Goal: Task Accomplishment & Management: Manage account settings

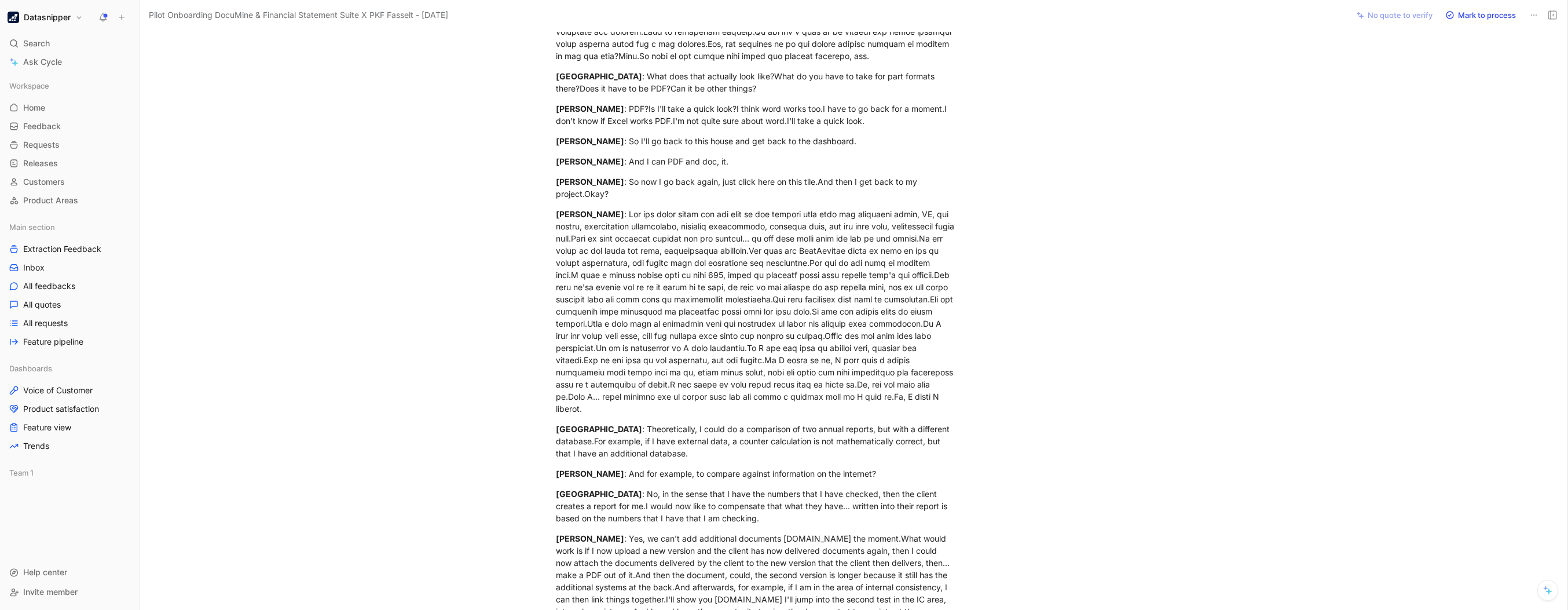
scroll to position [6007, 0]
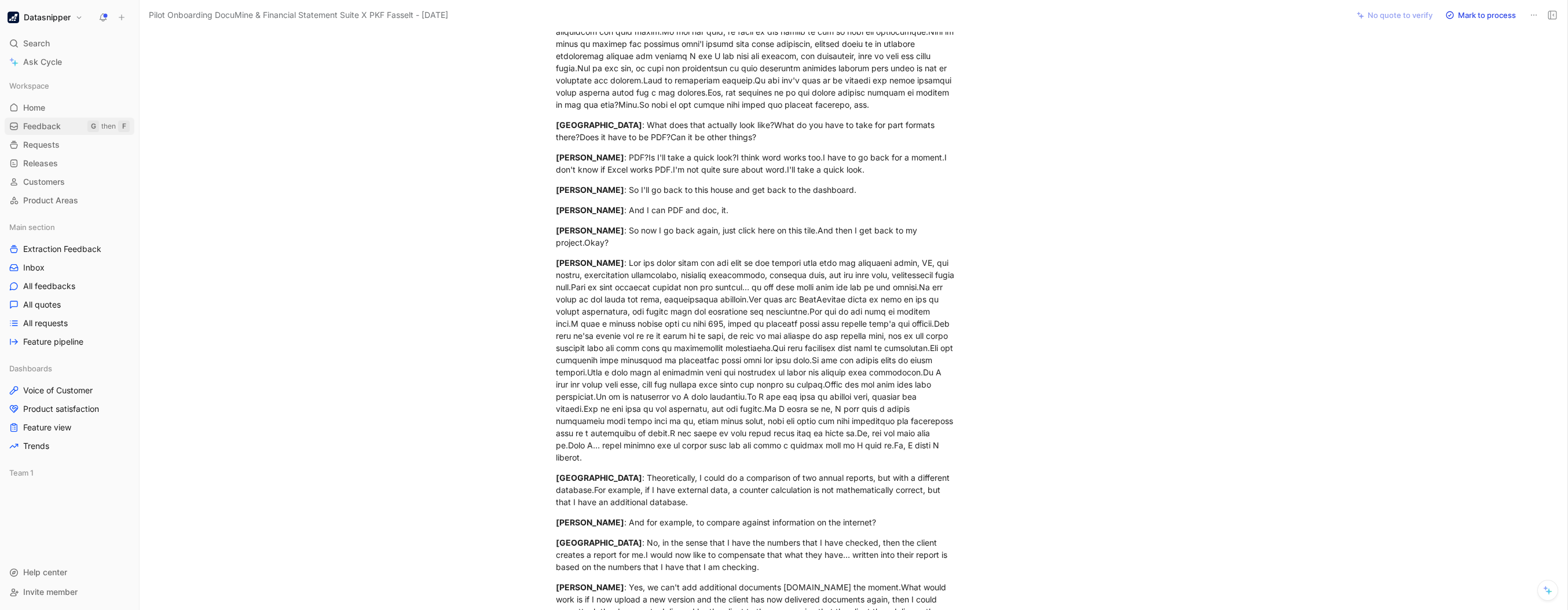
click at [42, 123] on span "Feedback" at bounding box center [42, 126] width 37 height 12
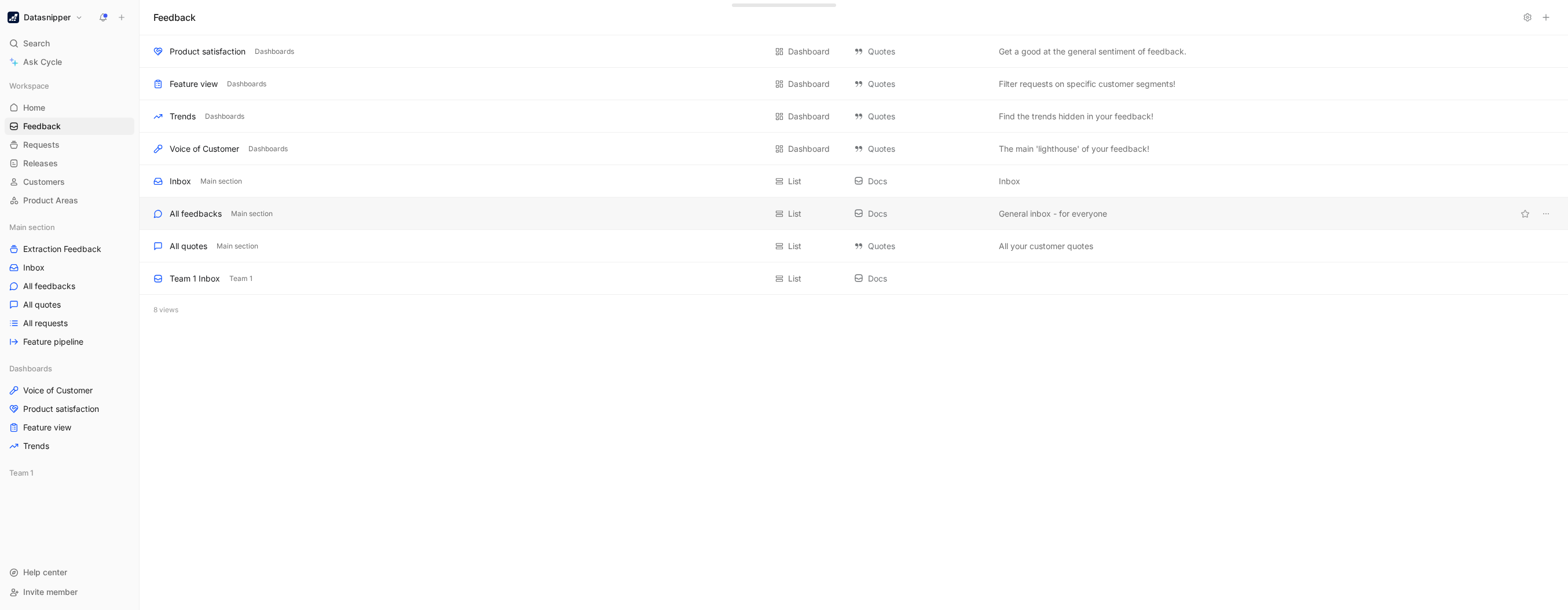
click at [203, 216] on div "All feedbacks" at bounding box center [195, 214] width 52 height 14
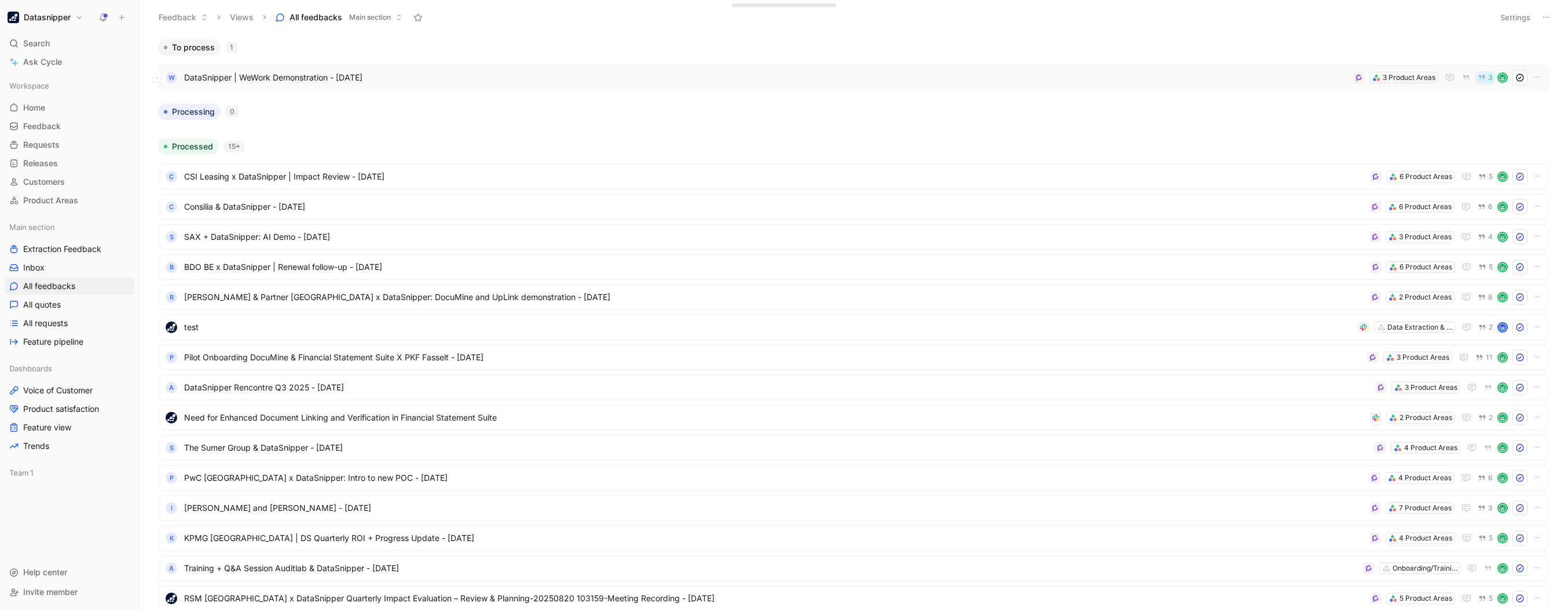
click at [955, 72] on span "DataSnipper | WeWork Demonstration - [DATE]" at bounding box center [766, 77] width 1164 height 14
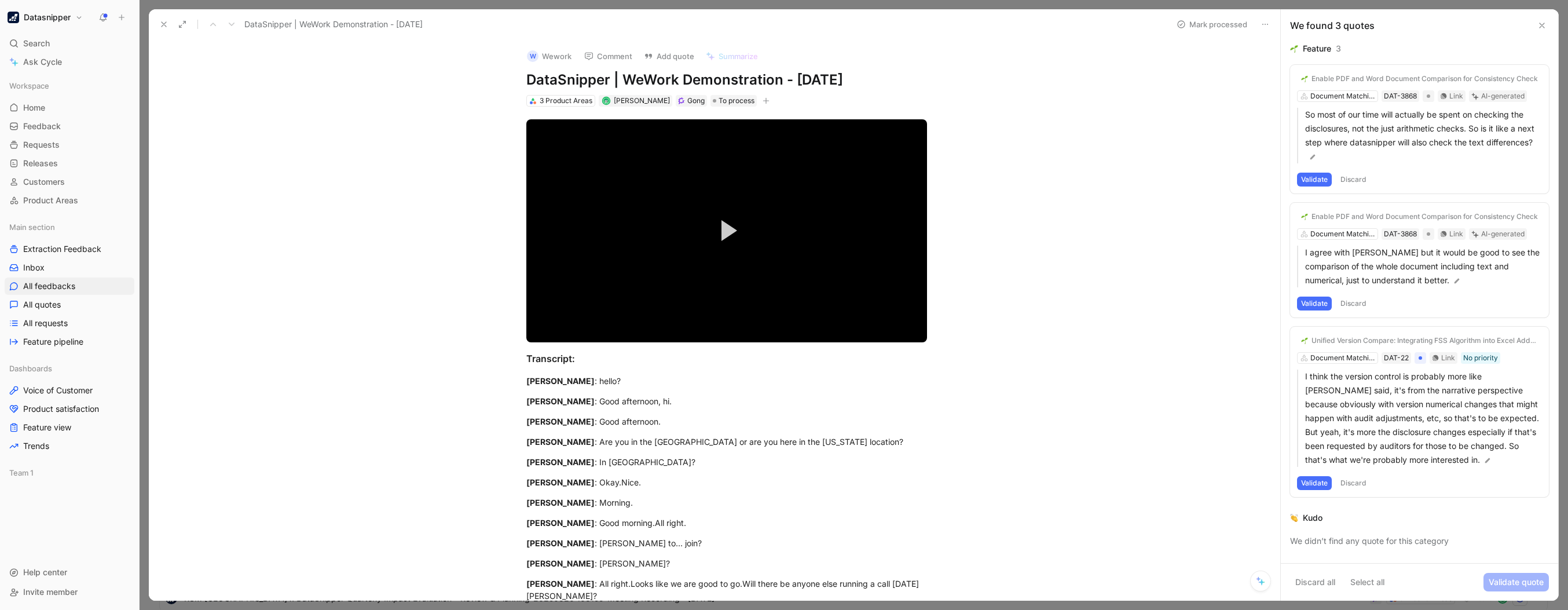
click at [1541, 23] on icon at bounding box center [1542, 25] width 9 height 9
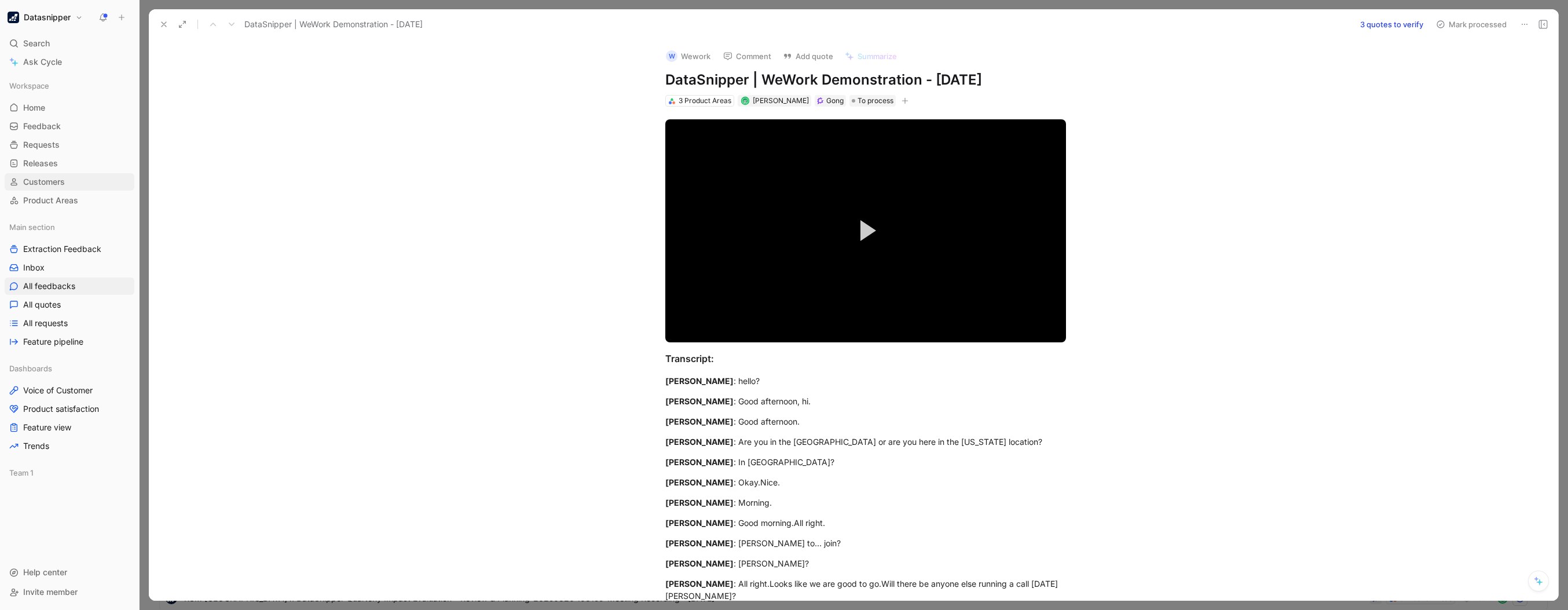
click at [53, 190] on link "Customers" at bounding box center [69, 182] width 130 height 17
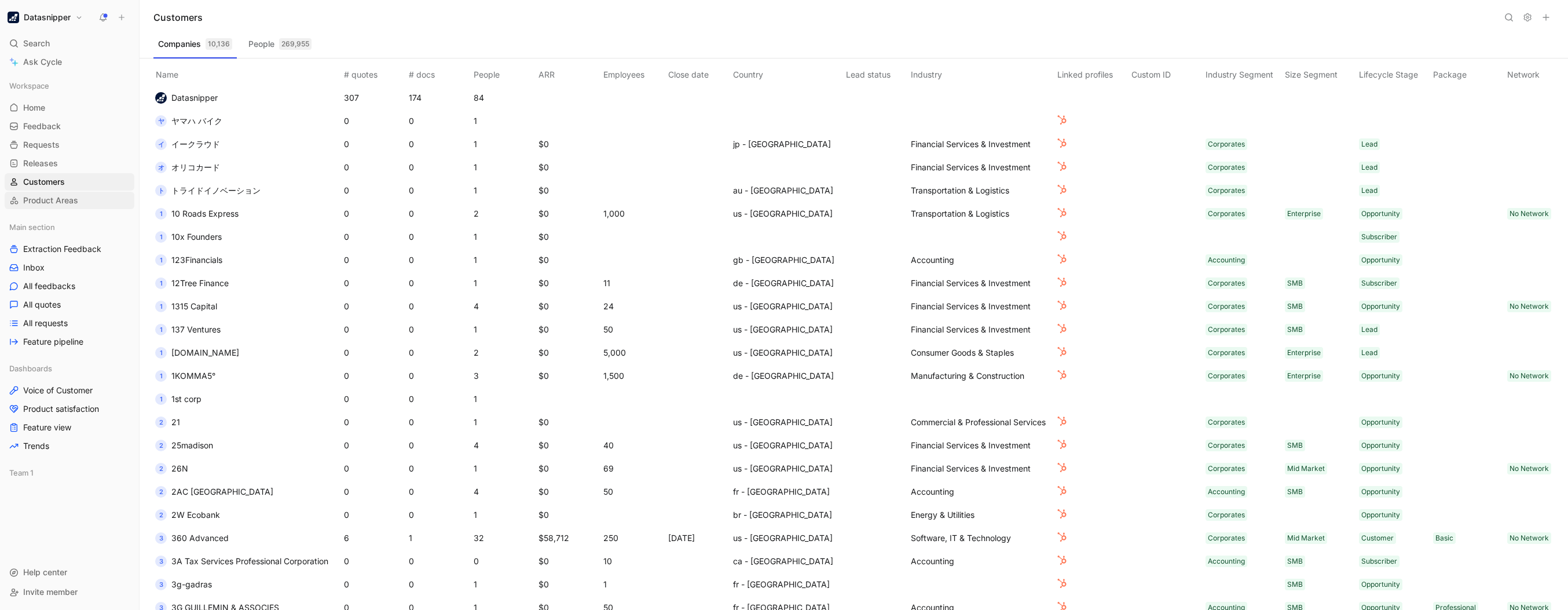
click at [55, 202] on span "Product Areas" at bounding box center [51, 200] width 55 height 12
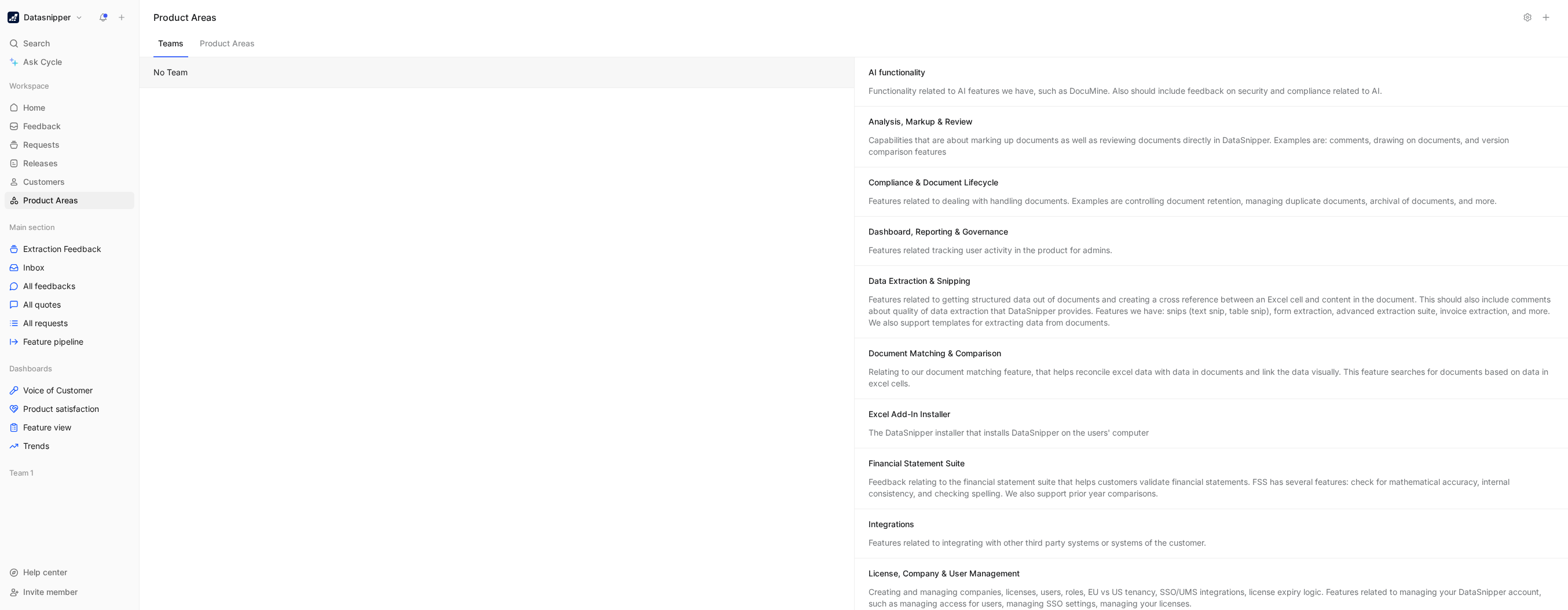
click at [964, 77] on div "AI functionality" at bounding box center [1211, 73] width 686 height 14
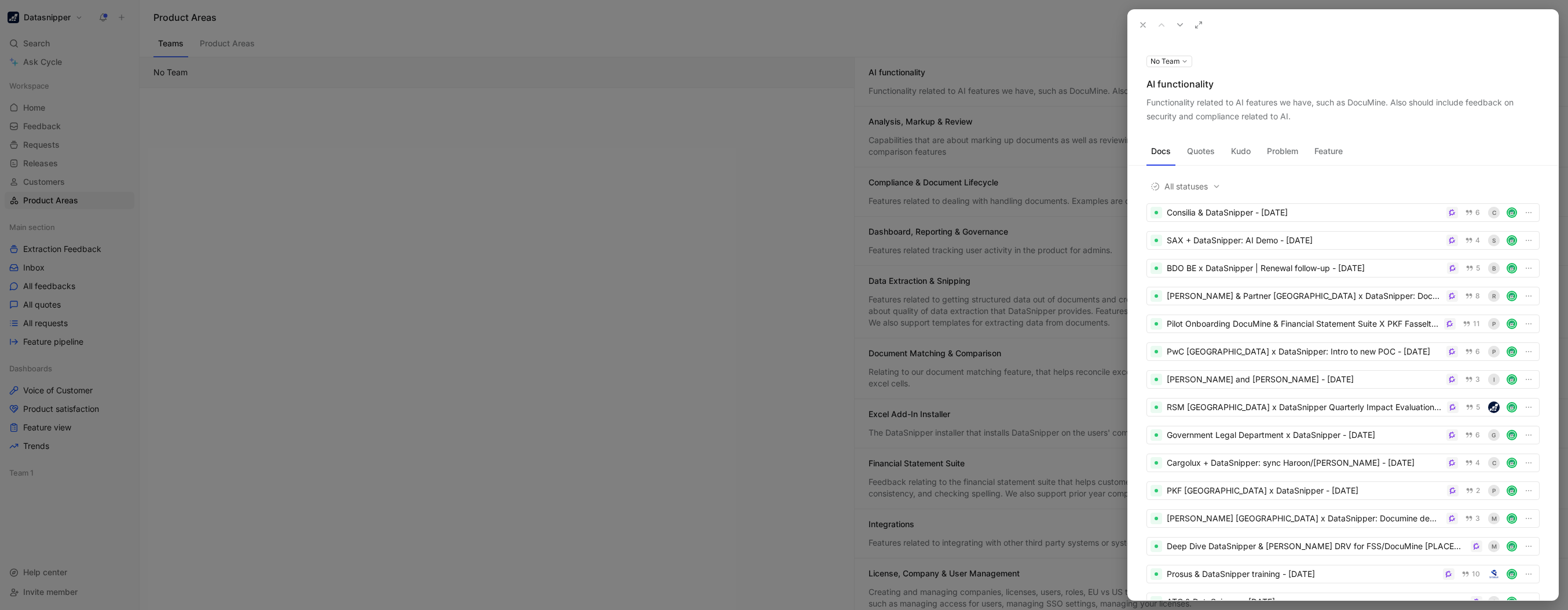
click at [1206, 157] on button "Quotes" at bounding box center [1201, 151] width 37 height 18
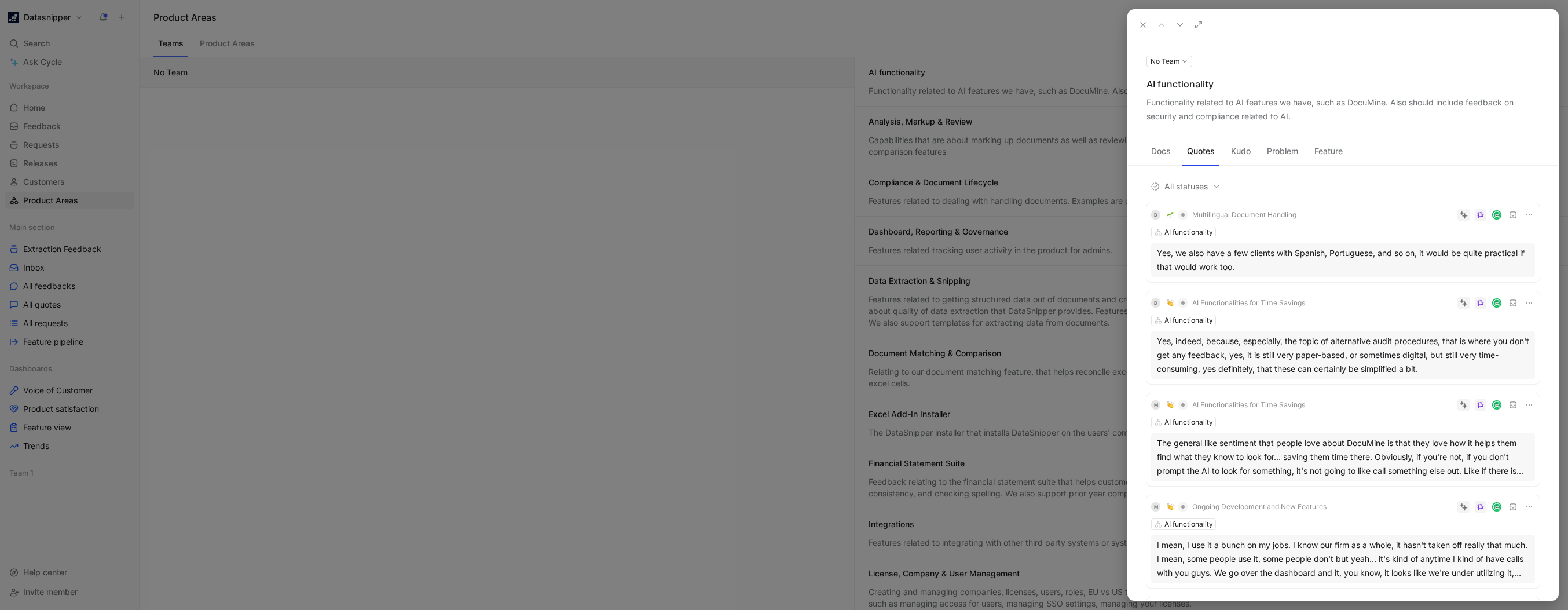
click at [1327, 151] on button "Feature" at bounding box center [1328, 151] width 37 height 18
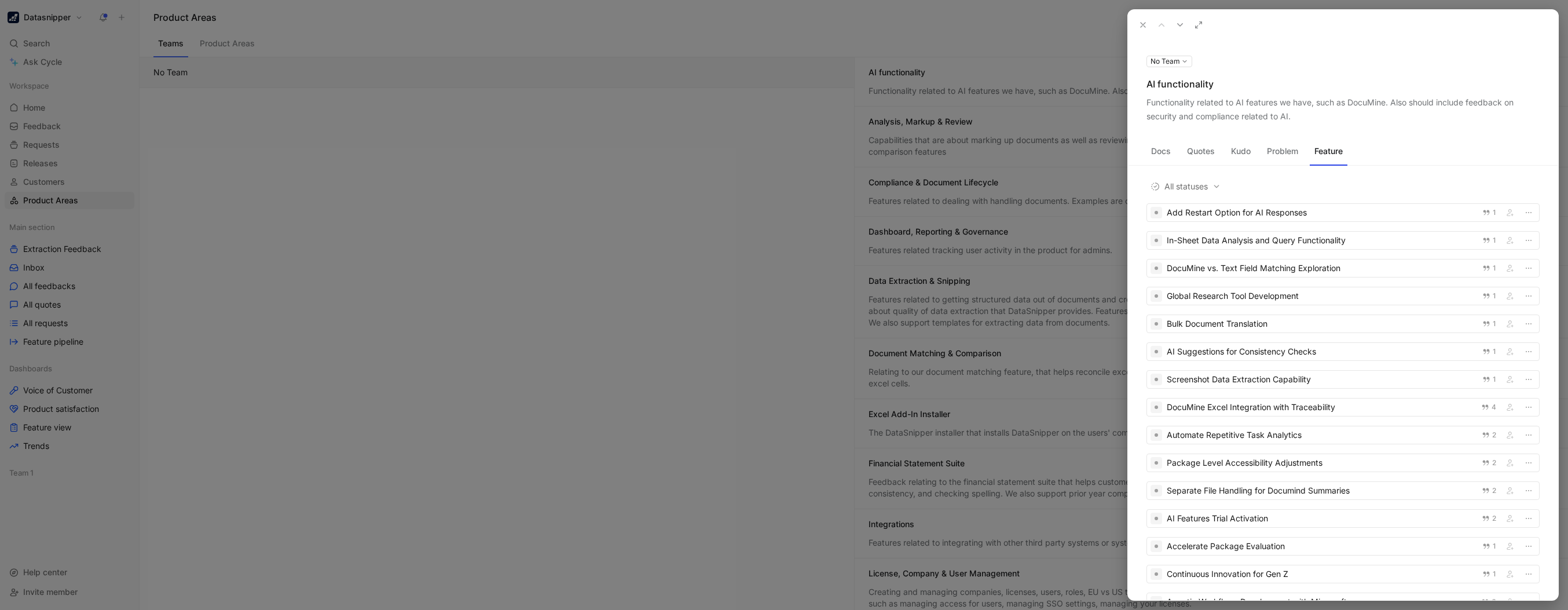
click at [1210, 150] on button "Quotes" at bounding box center [1201, 151] width 37 height 18
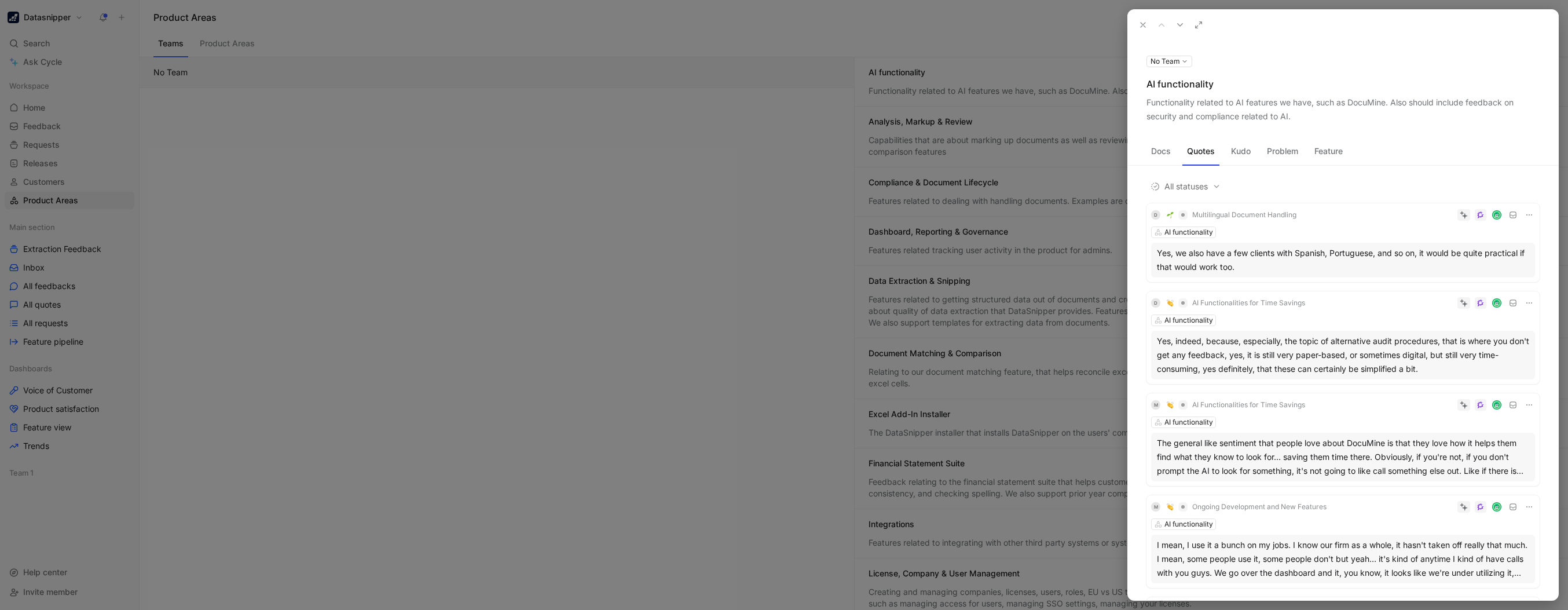
click at [1171, 146] on button "Docs" at bounding box center [1161, 151] width 29 height 18
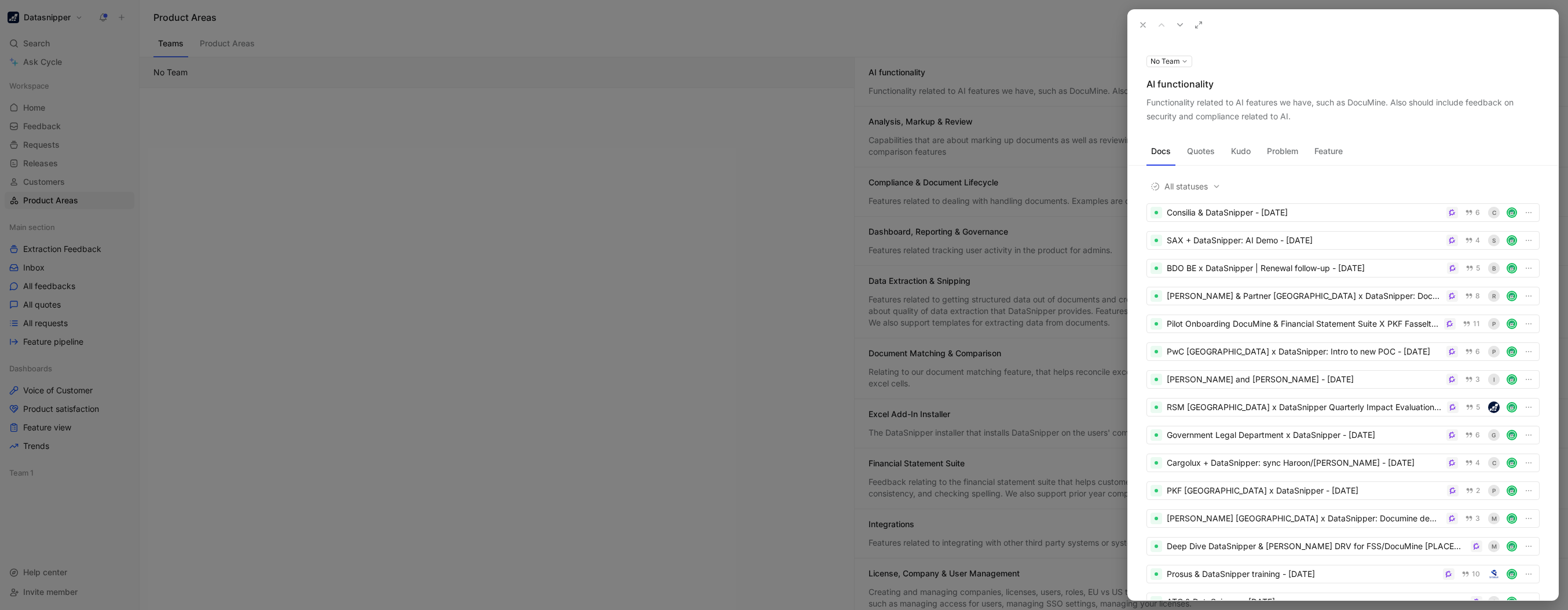
click at [778, 209] on div at bounding box center [784, 305] width 1568 height 610
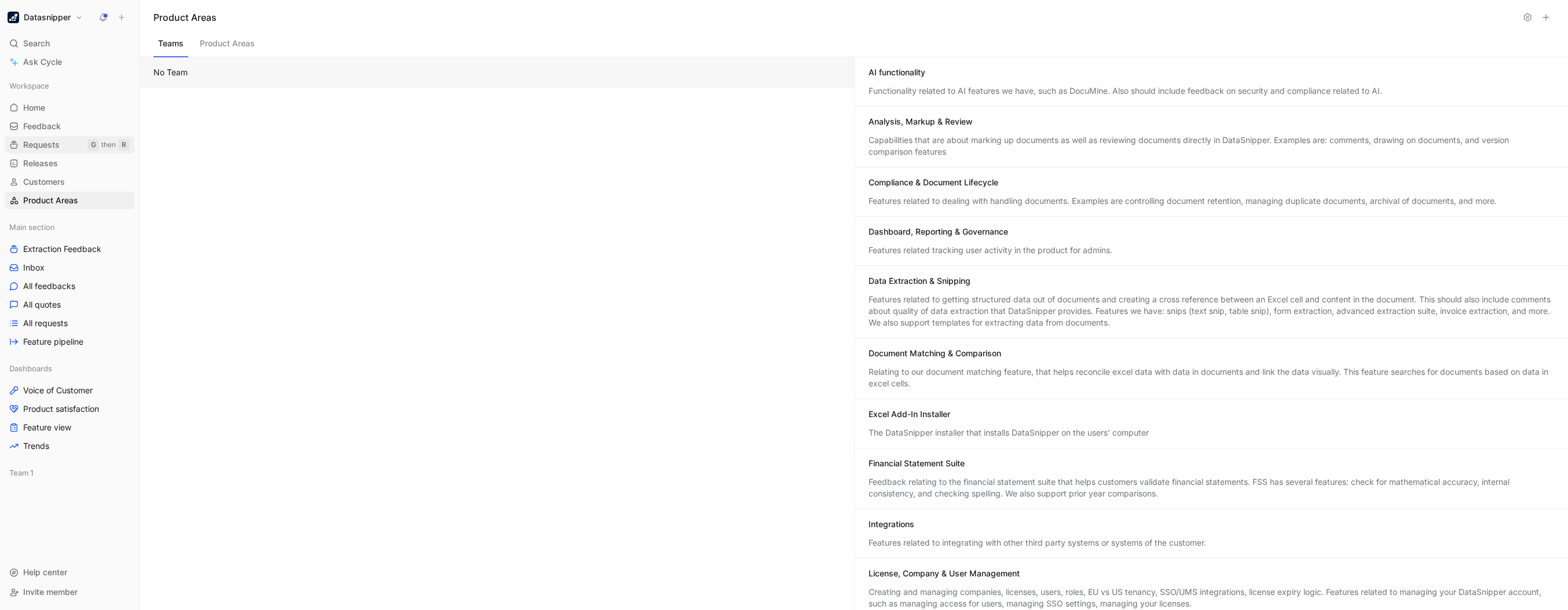
click at [44, 147] on span "Requests" at bounding box center [41, 144] width 36 height 12
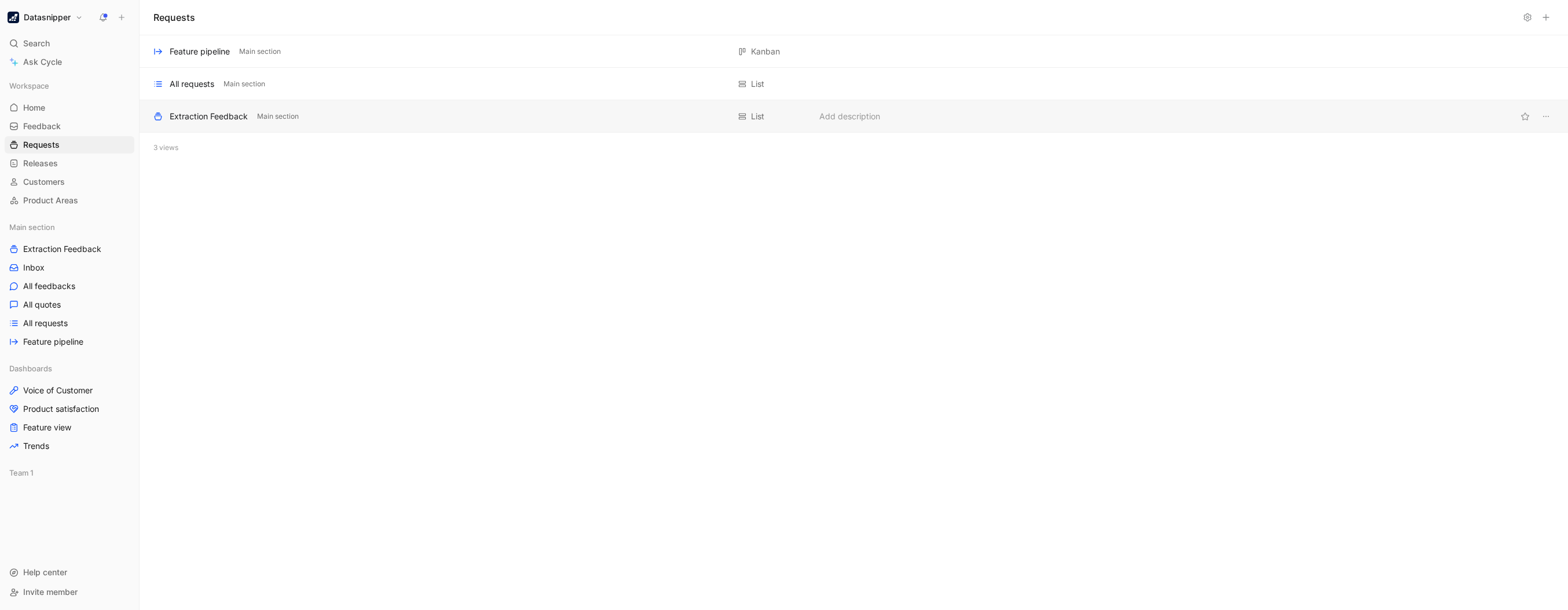
click at [209, 117] on div "Extraction Feedback" at bounding box center [208, 116] width 78 height 14
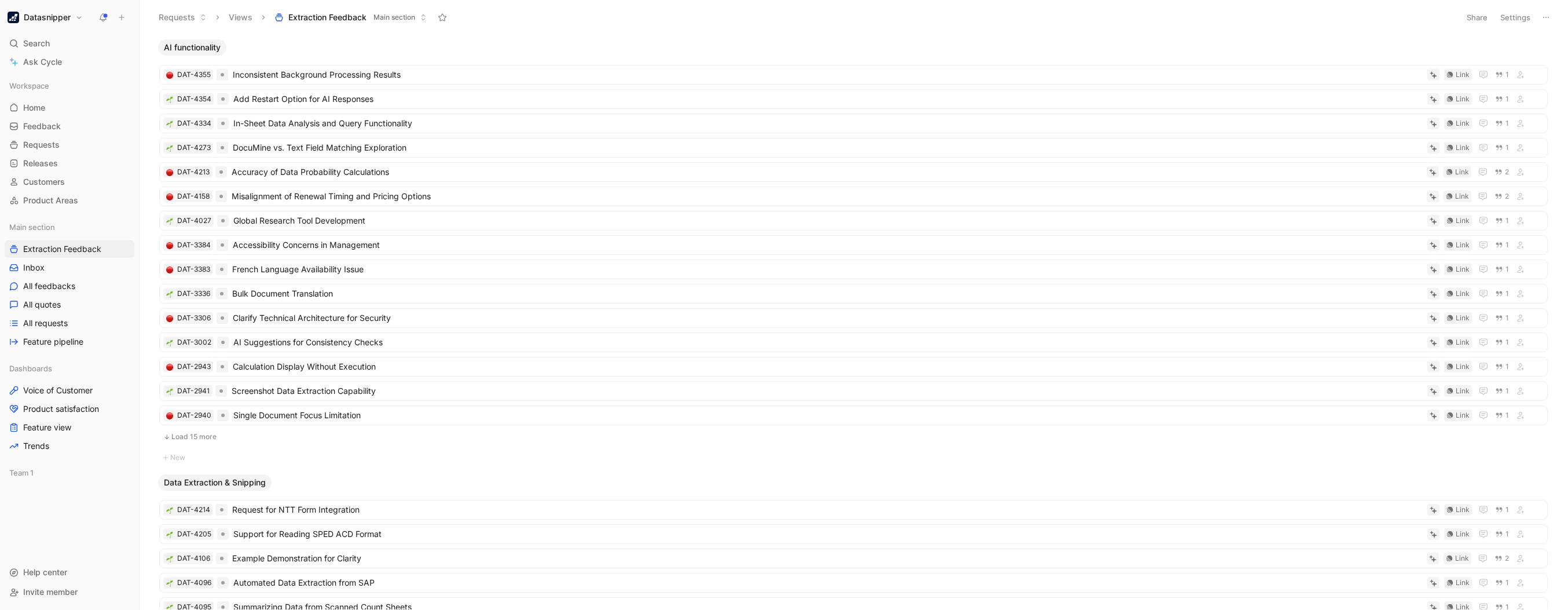
click at [1520, 16] on button "Settings" at bounding box center [1516, 17] width 41 height 16
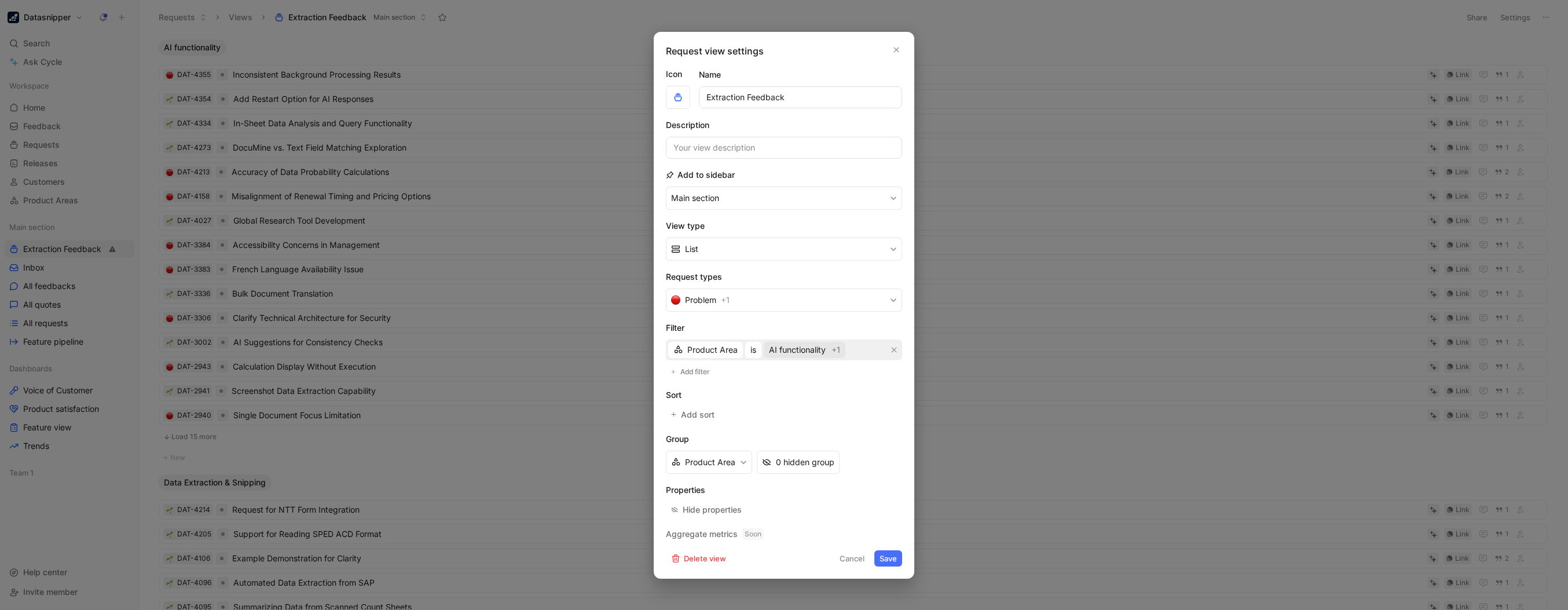
click at [792, 343] on span "AI functionality" at bounding box center [797, 350] width 57 height 14
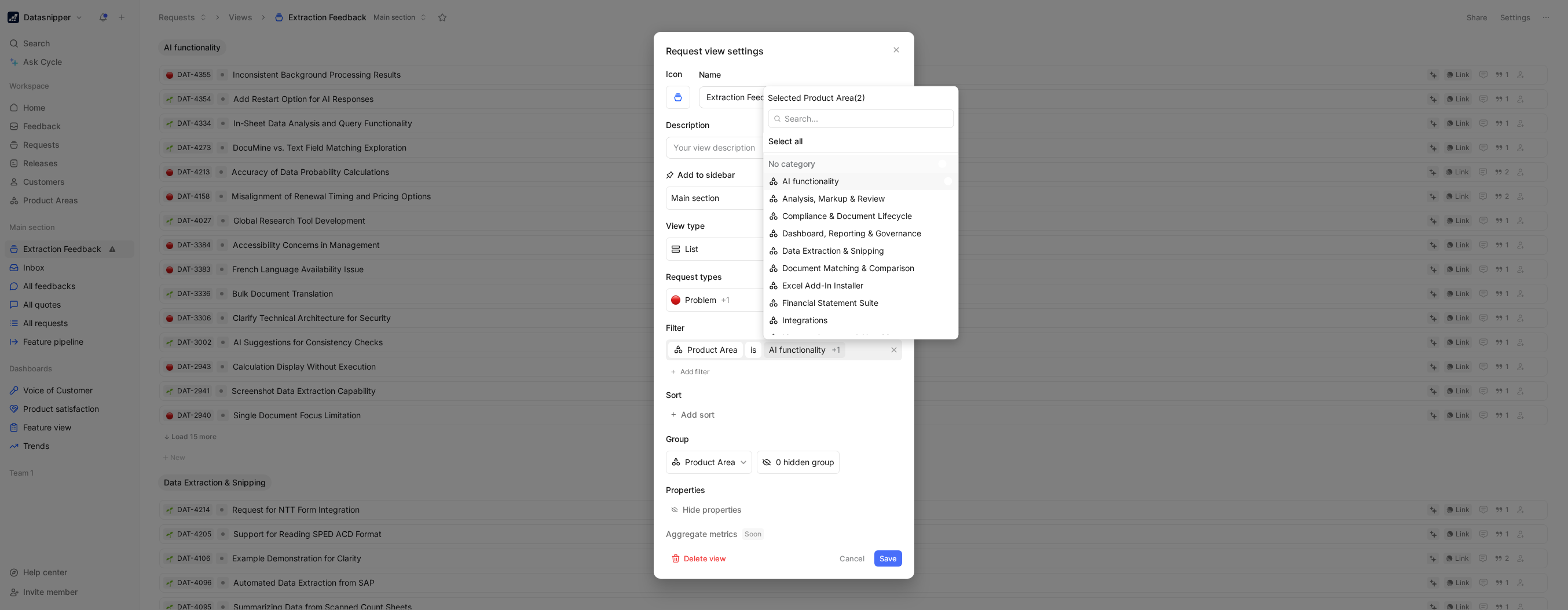
click at [947, 179] on div at bounding box center [948, 181] width 8 height 8
click at [946, 179] on div at bounding box center [942, 181] width 8 height 8
click at [889, 557] on button "Save" at bounding box center [888, 558] width 28 height 16
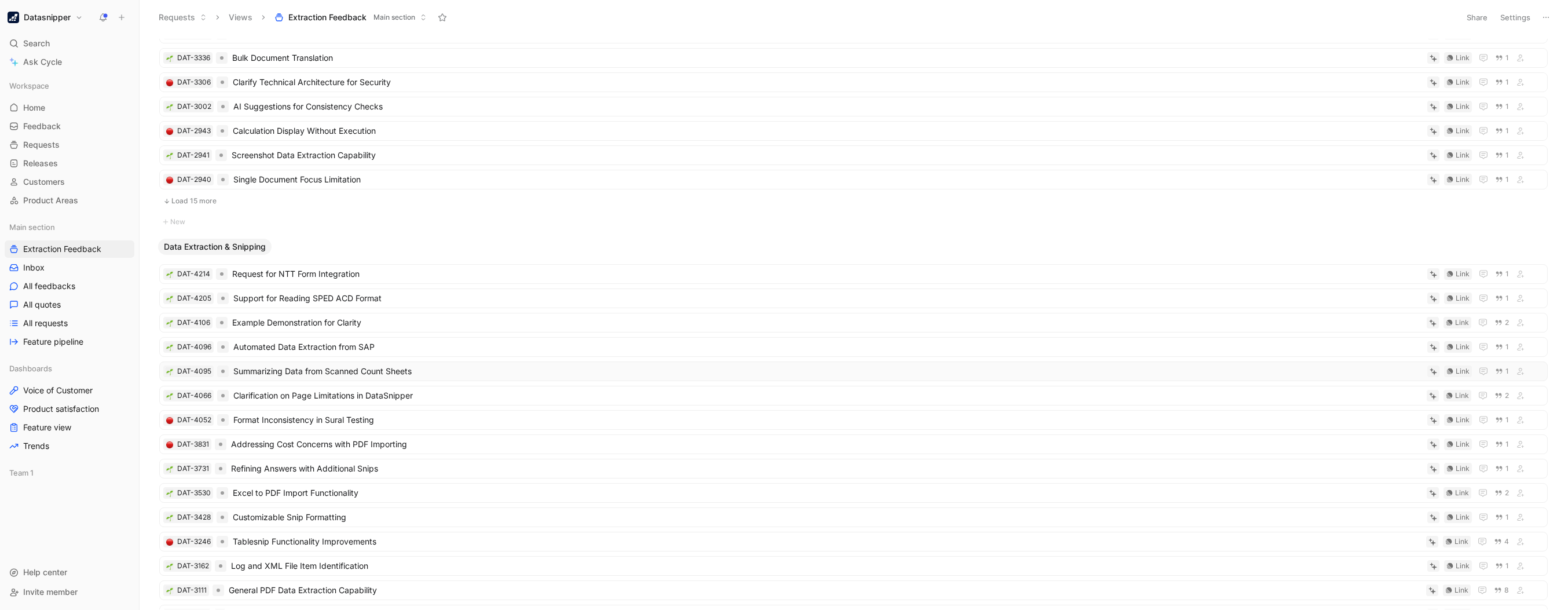
scroll to position [239, 0]
click at [332, 265] on span "Request for NTT Form Integration" at bounding box center [827, 270] width 1191 height 14
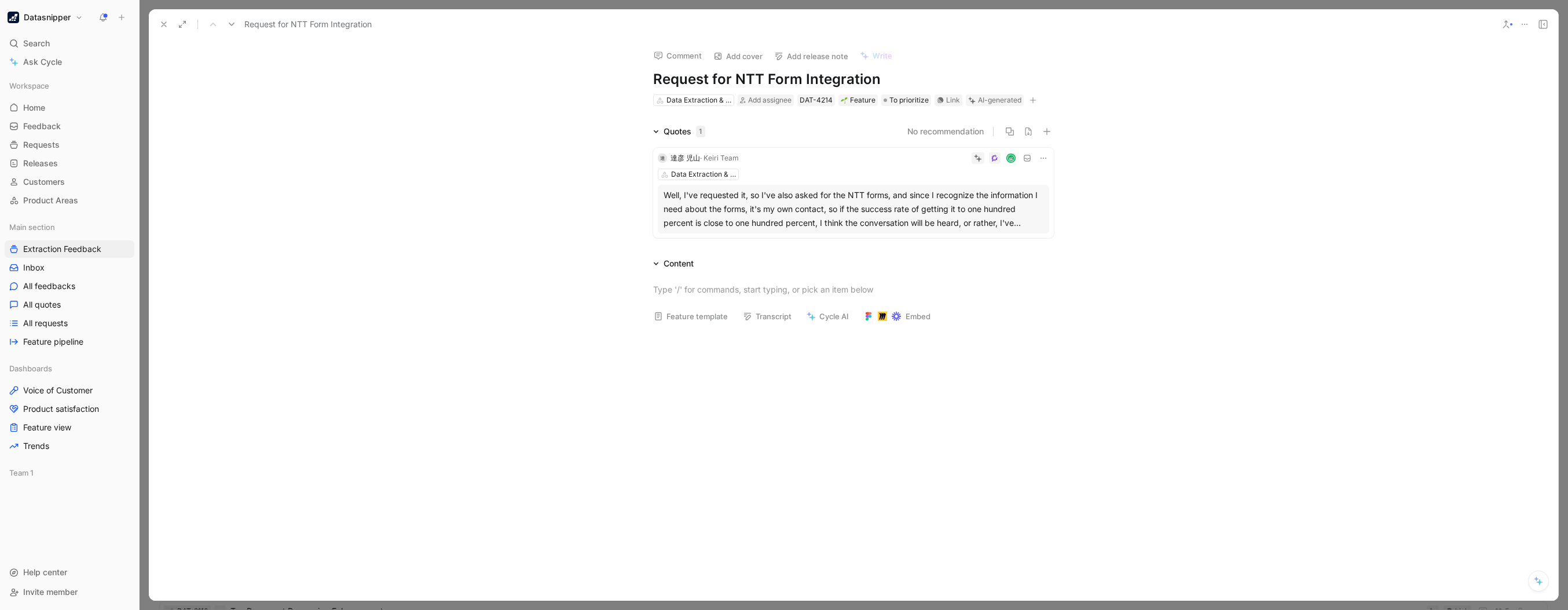
click at [167, 25] on icon at bounding box center [163, 24] width 9 height 9
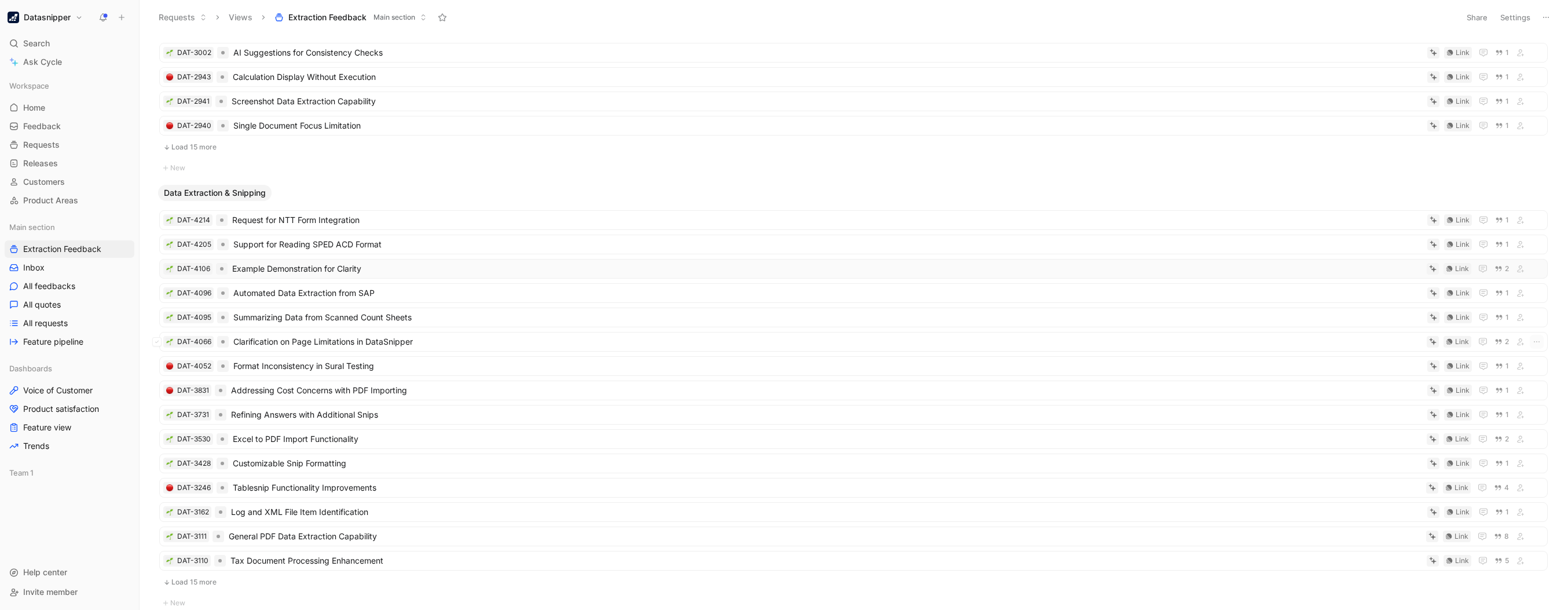
scroll to position [364, 0]
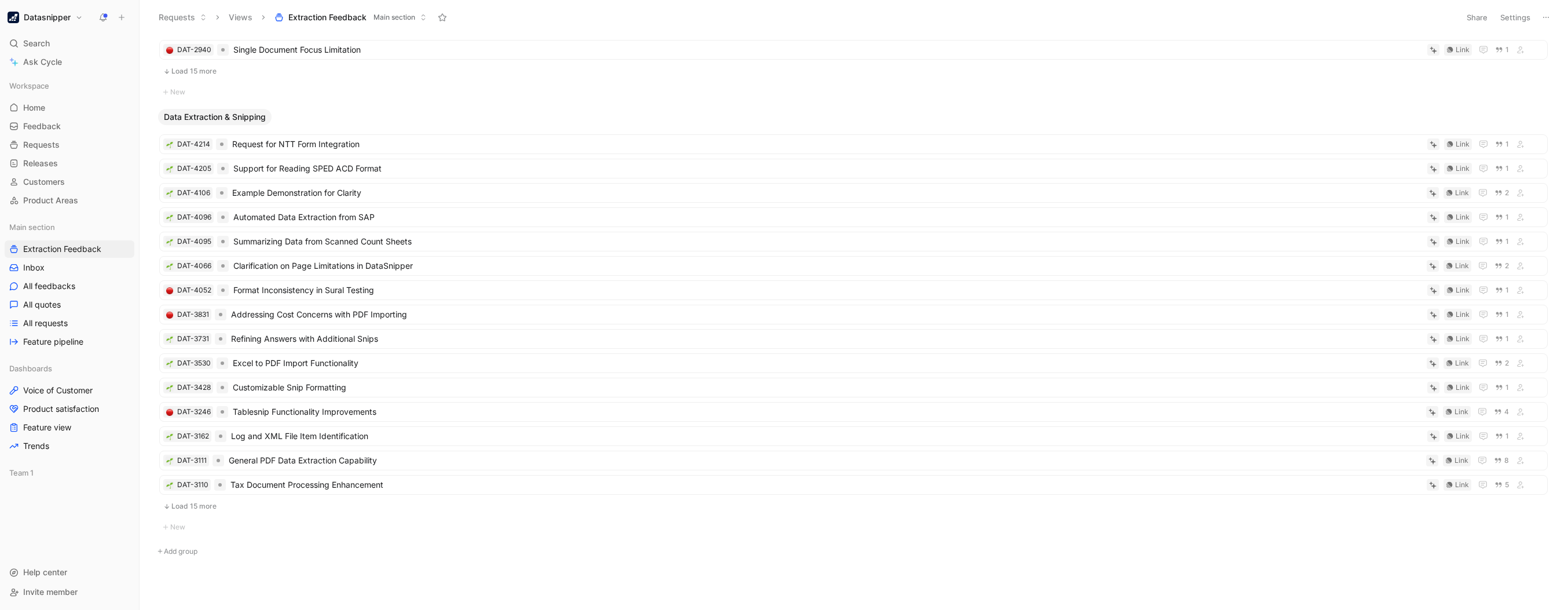
click at [235, 499] on button "Load 15 more" at bounding box center [853, 506] width 1389 height 14
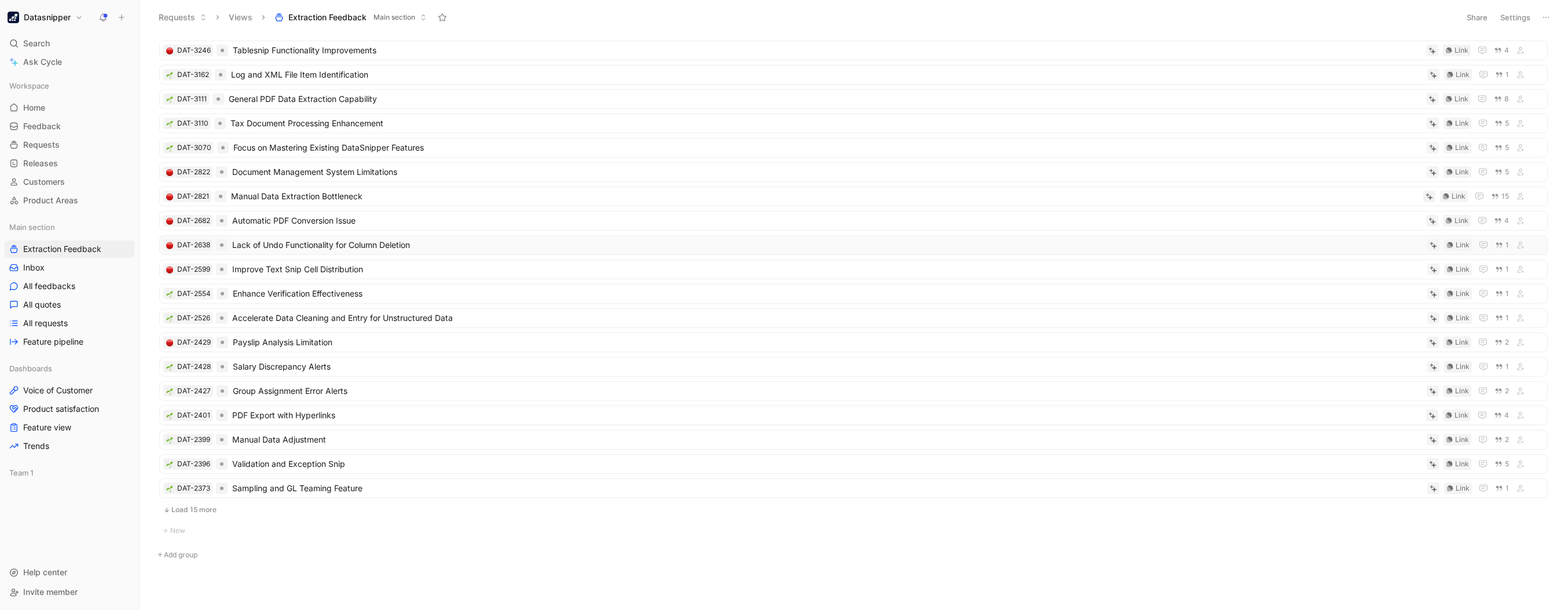
scroll to position [0, 0]
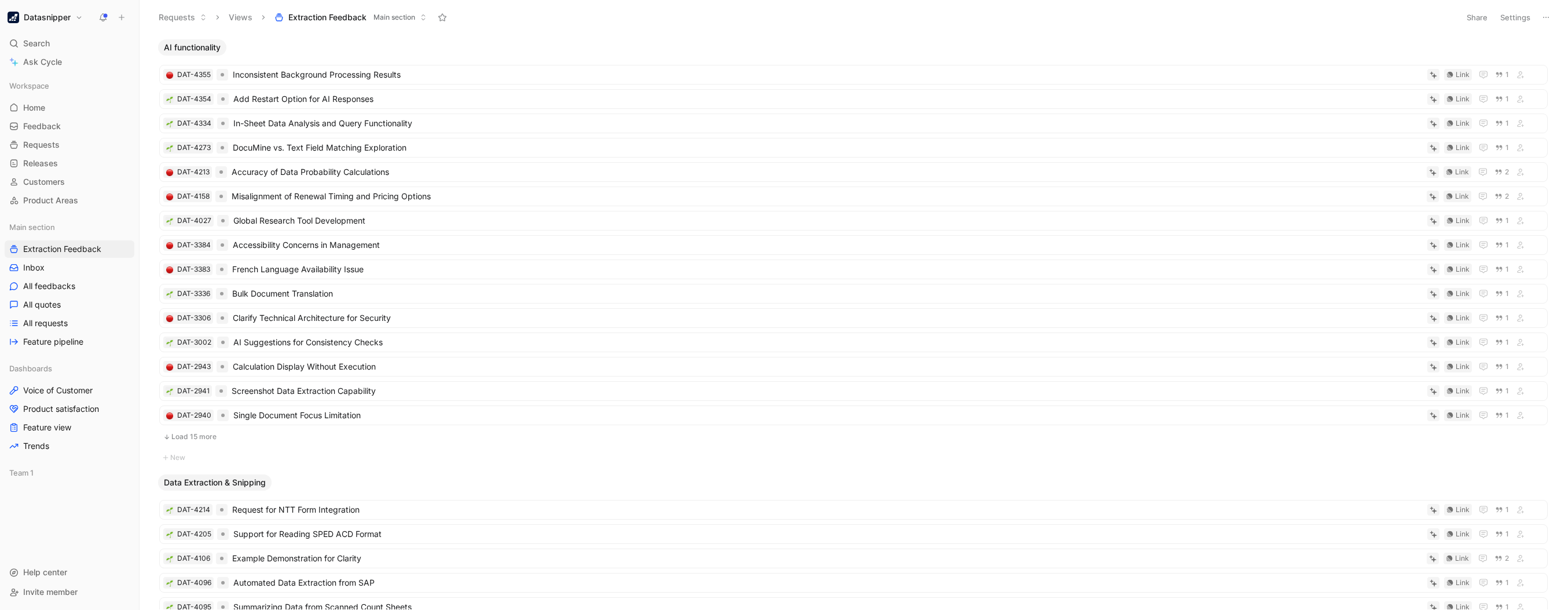
click at [1513, 22] on button "Settings" at bounding box center [1516, 17] width 41 height 16
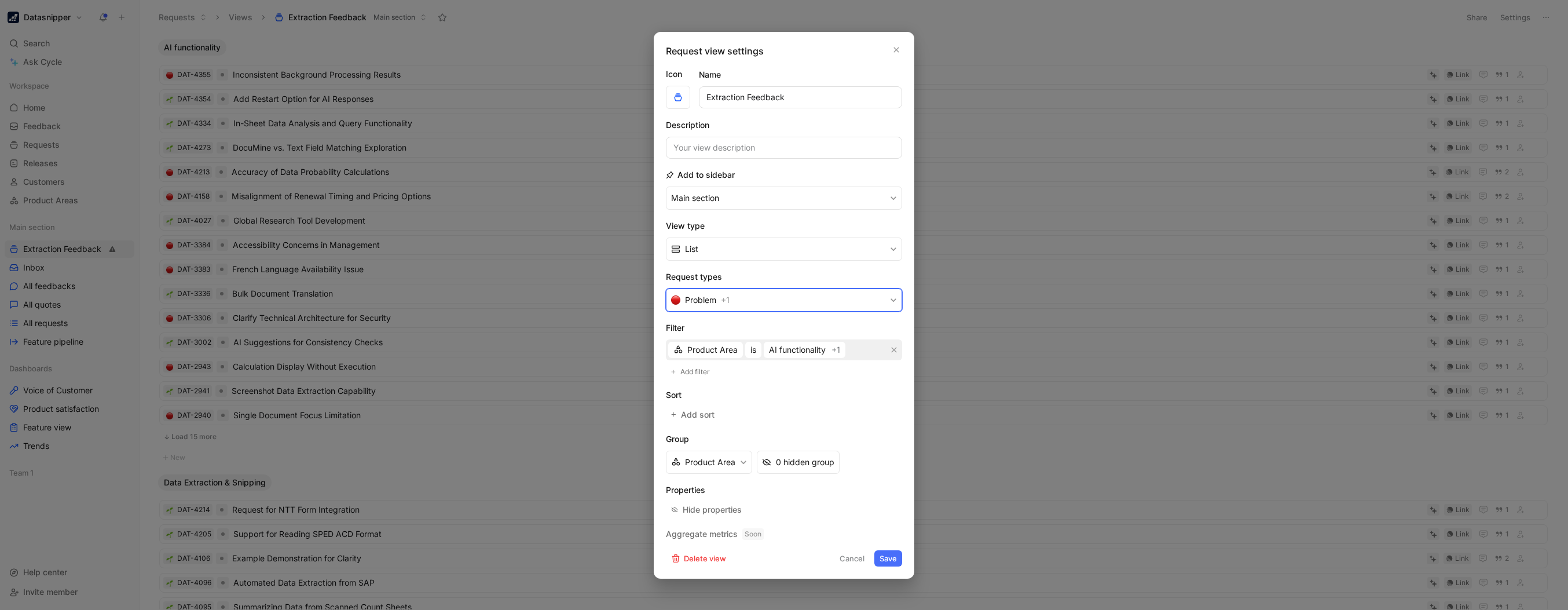
click at [880, 297] on button "Problem + 1" at bounding box center [784, 300] width 236 height 23
click at [903, 51] on div "Request view settings Icon Name Extraction Feedback Description Add to sidebar …" at bounding box center [784, 305] width 260 height 547
click at [897, 51] on icon "button" at bounding box center [897, 49] width 5 height 5
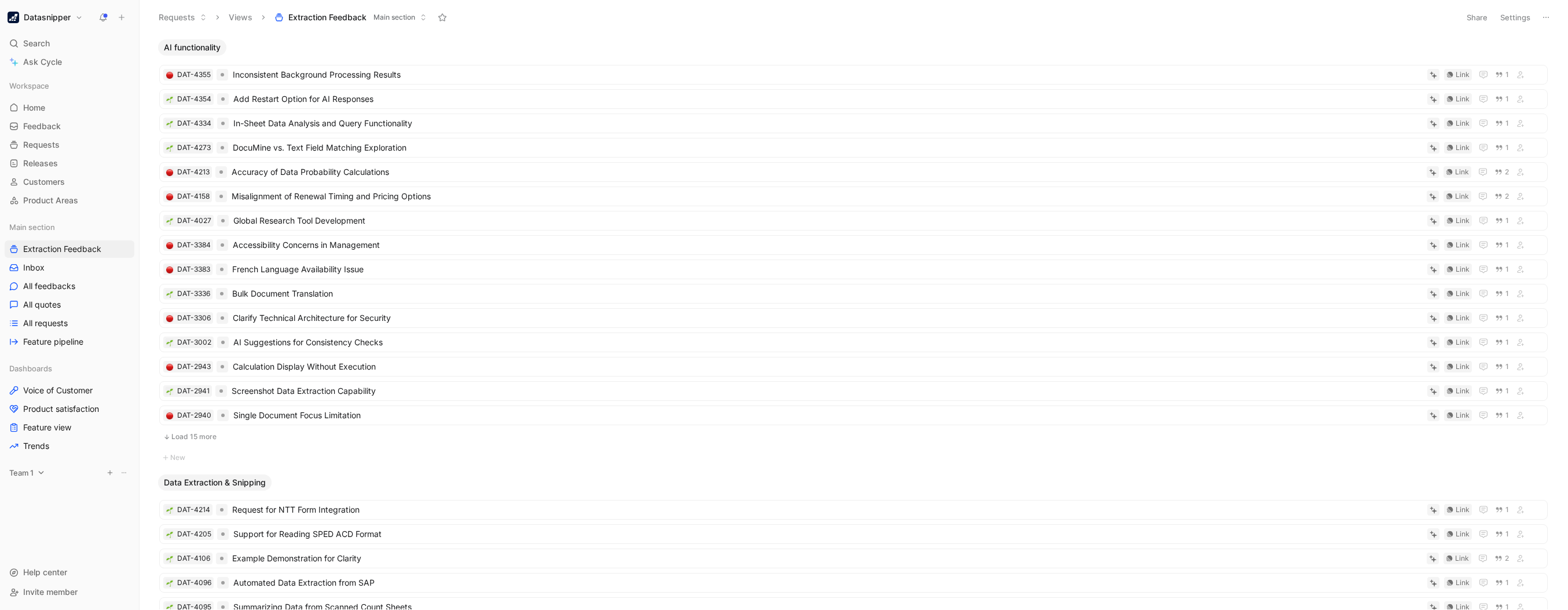
click at [39, 474] on icon at bounding box center [41, 472] width 8 height 8
click at [39, 474] on icon at bounding box center [41, 472] width 8 height 8
